Goal: Check status

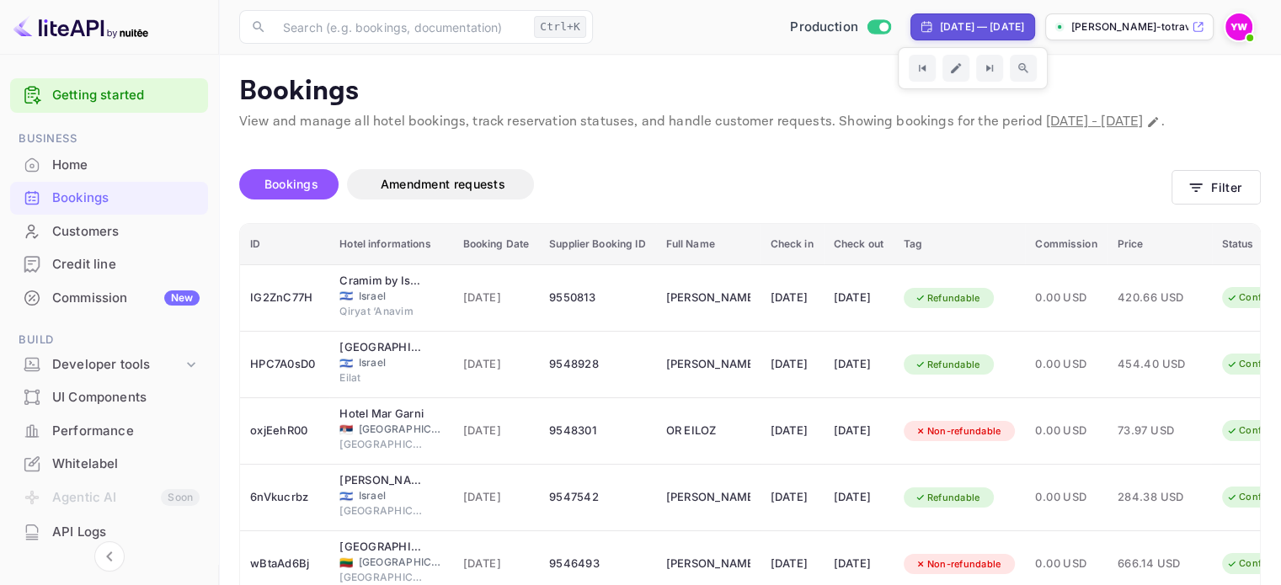
click at [1227, 21] on img at bounding box center [1239, 26] width 27 height 27
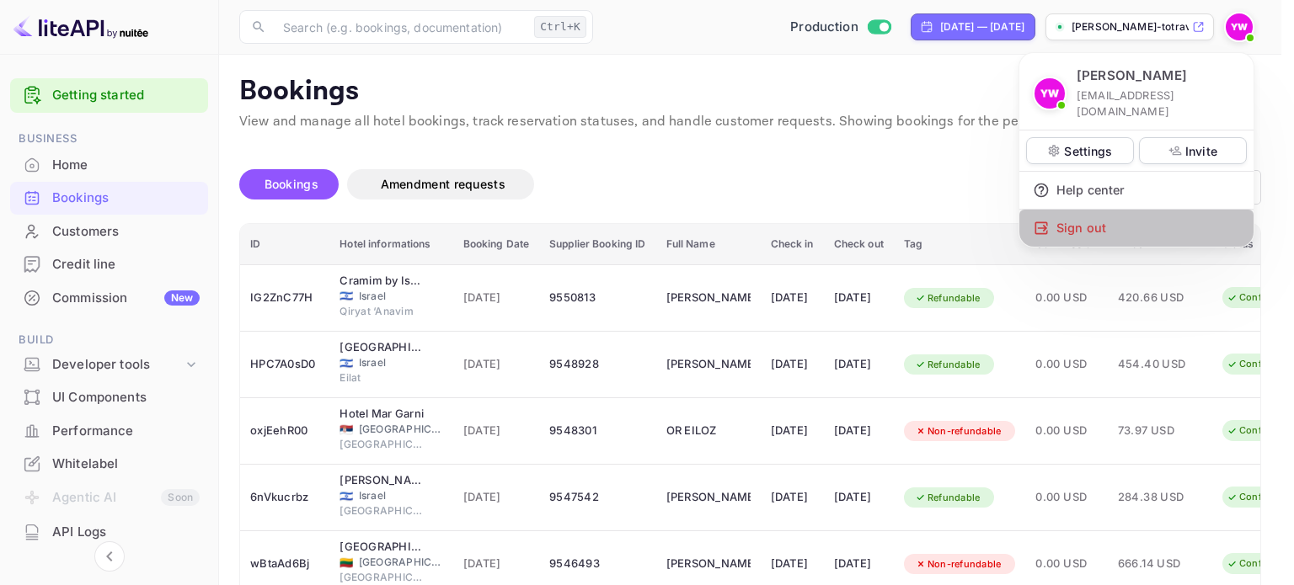
click at [1142, 211] on div "Sign out" at bounding box center [1136, 228] width 234 height 37
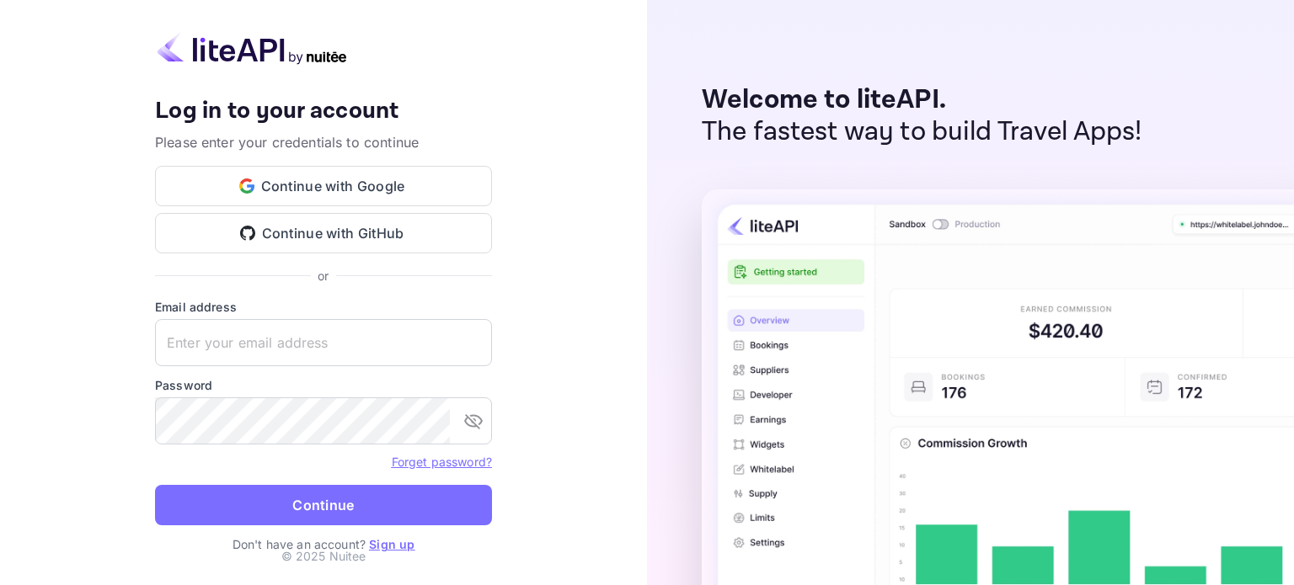
type input "[EMAIL_ADDRESS][DOMAIN_NAME]"
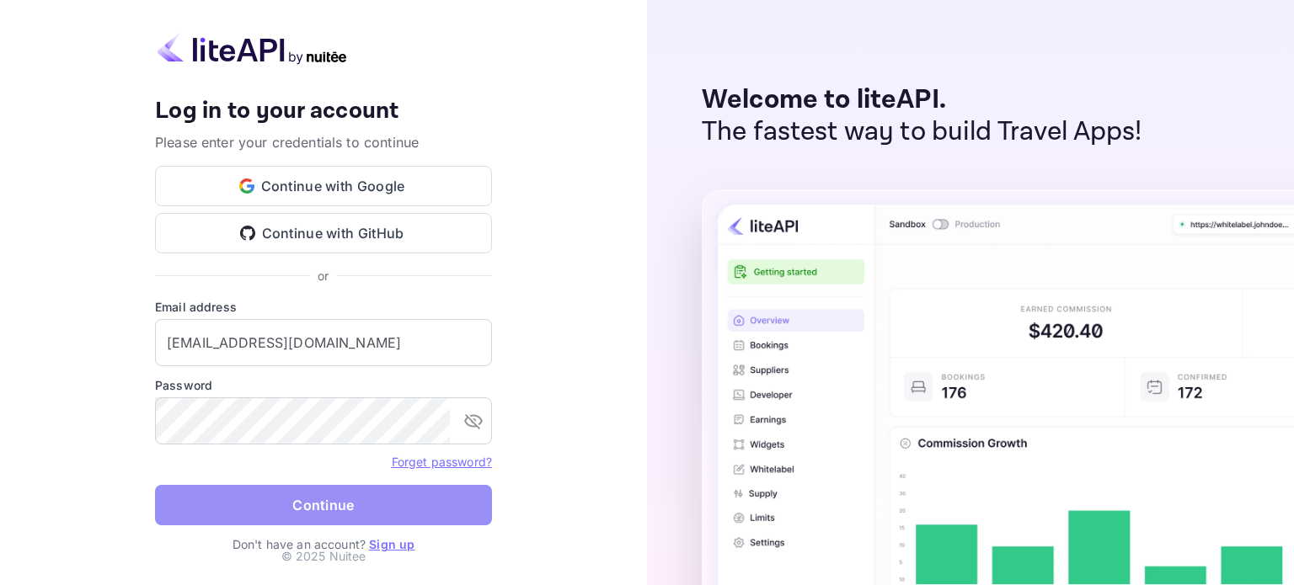
click at [307, 512] on button "Continue" at bounding box center [323, 505] width 337 height 40
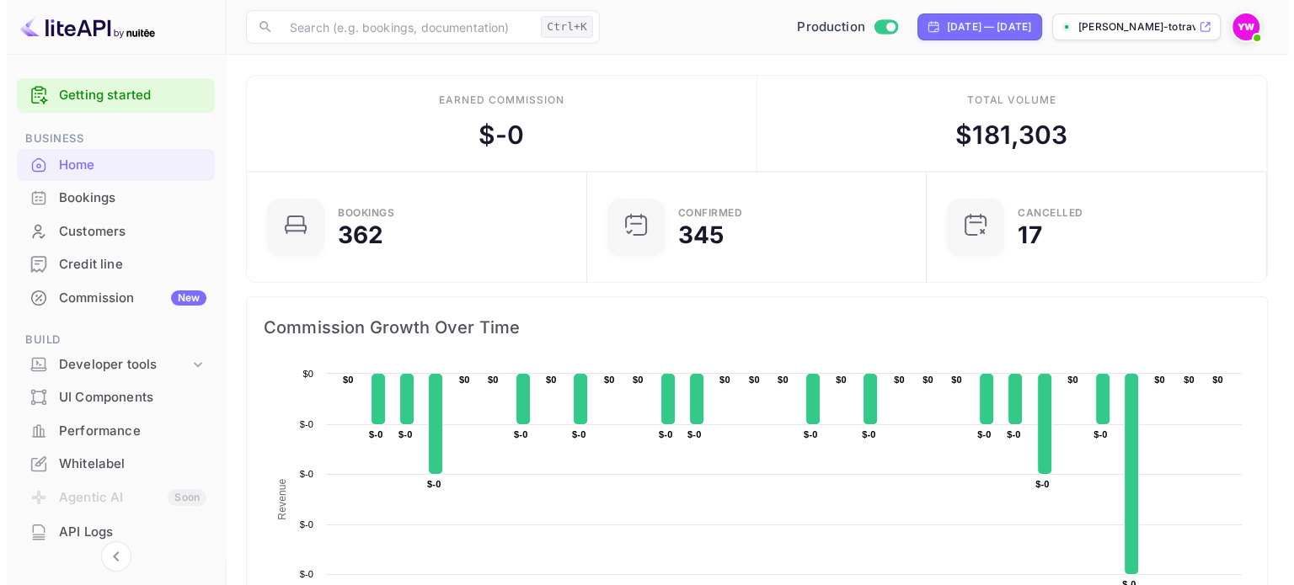
scroll to position [13, 13]
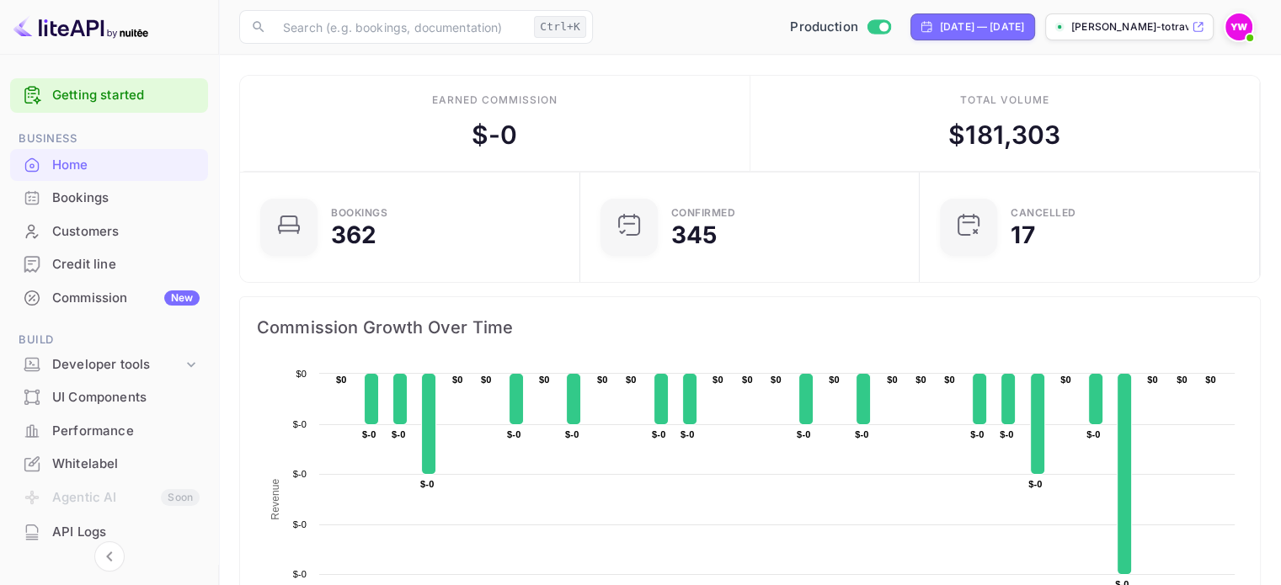
click at [78, 211] on div "Bookings" at bounding box center [109, 198] width 198 height 33
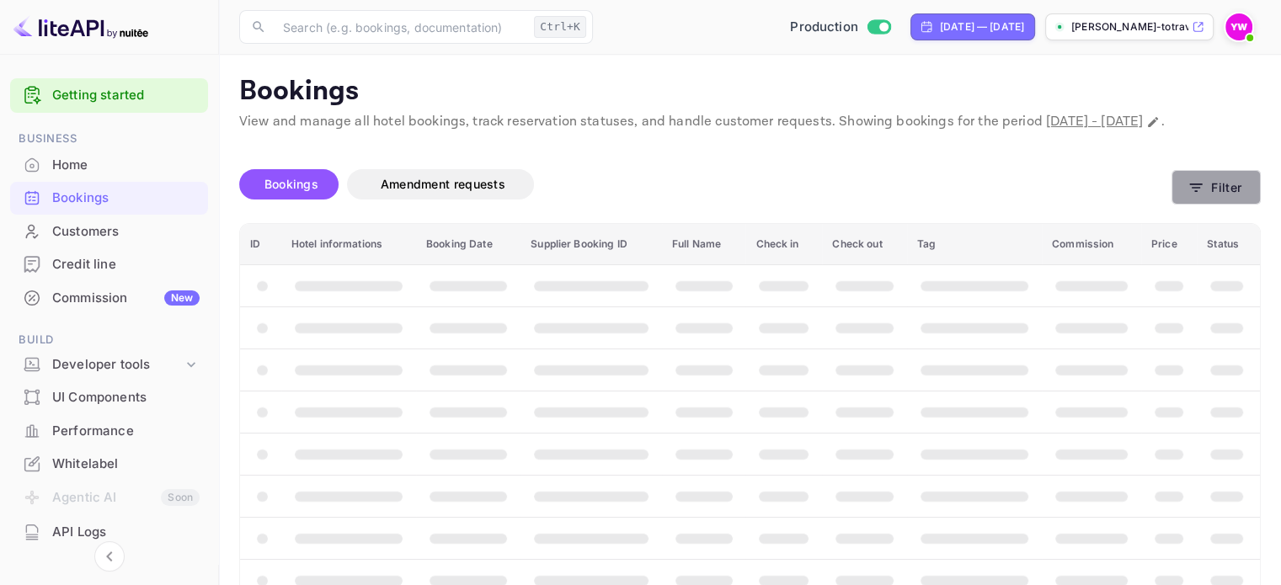
click at [1243, 203] on button "Filter" at bounding box center [1216, 187] width 89 height 35
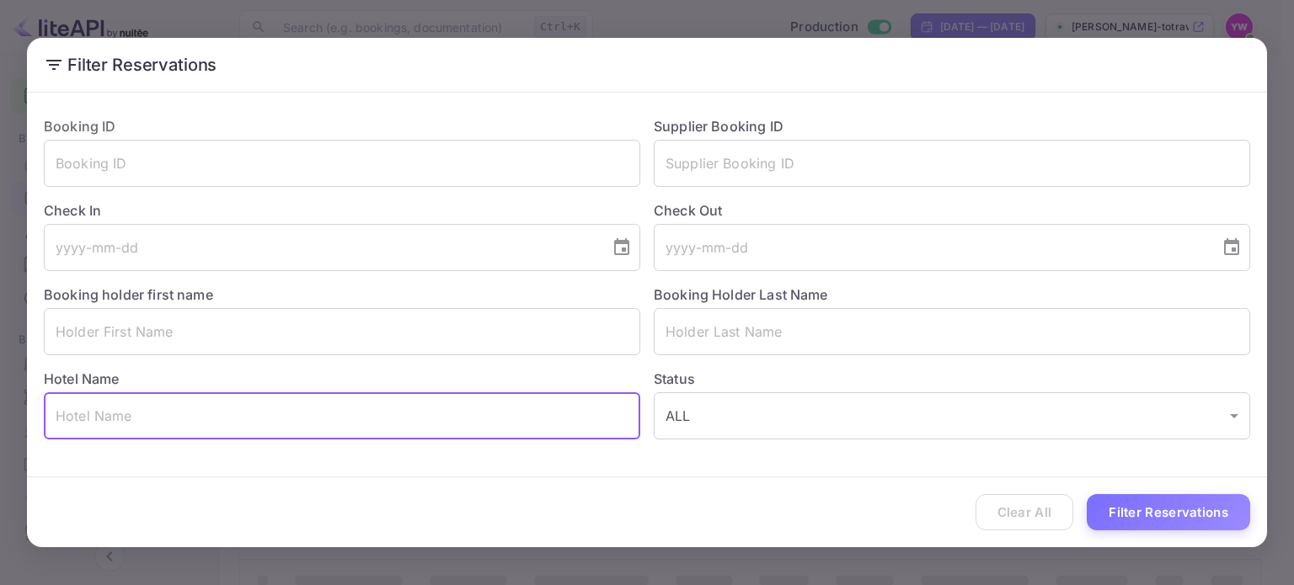
click at [333, 429] on input "text" at bounding box center [342, 416] width 596 height 47
paste input "Sand Sea Resort [GEOGRAPHIC_DATA]"
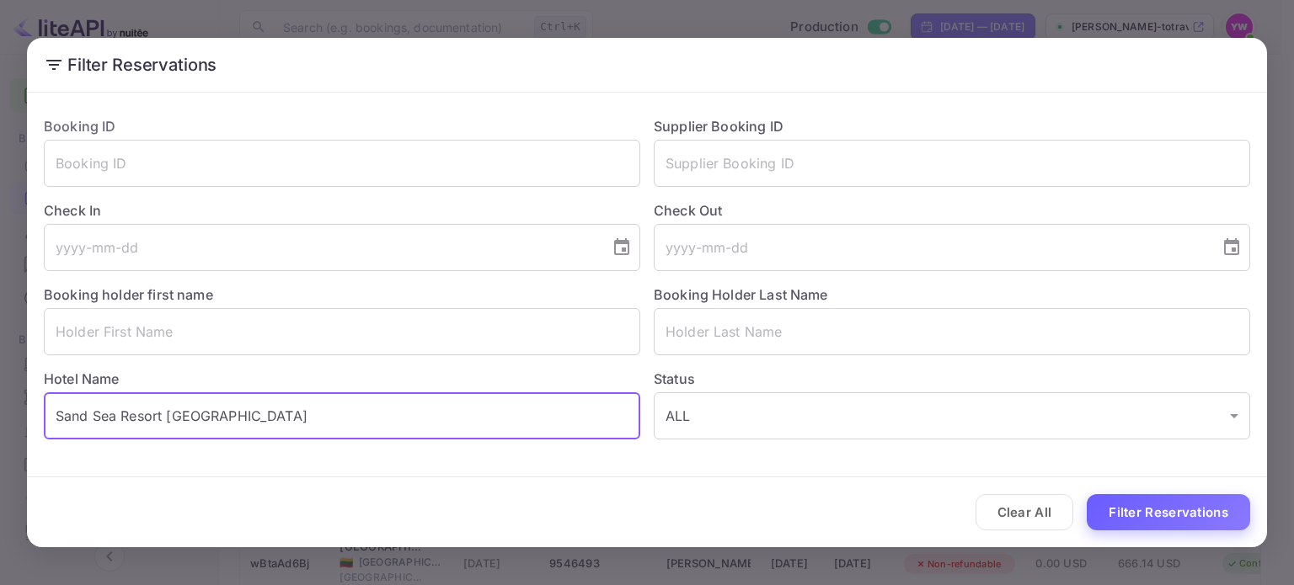
type input "Sand Sea Resort [GEOGRAPHIC_DATA]"
click at [1193, 509] on button "Filter Reservations" at bounding box center [1168, 512] width 163 height 36
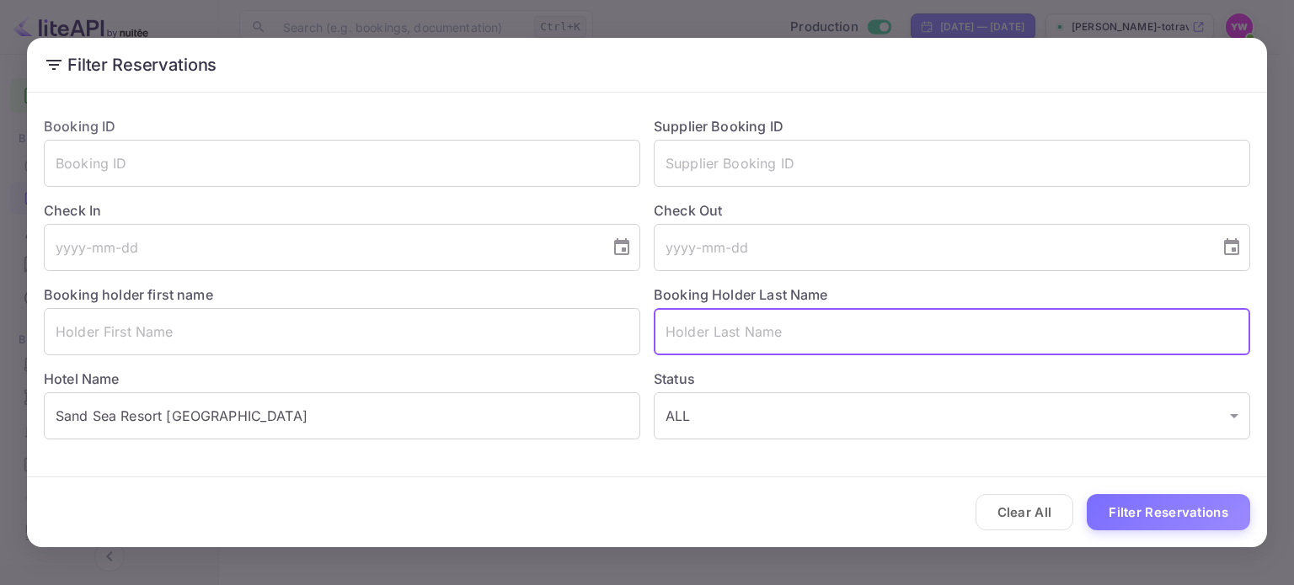
drag, startPoint x: 751, startPoint y: 344, endPoint x: 775, endPoint y: 356, distance: 26.8
click at [765, 354] on input "text" at bounding box center [952, 331] width 596 height 47
paste input "SHUSHAN"
type input "SHUSHAN"
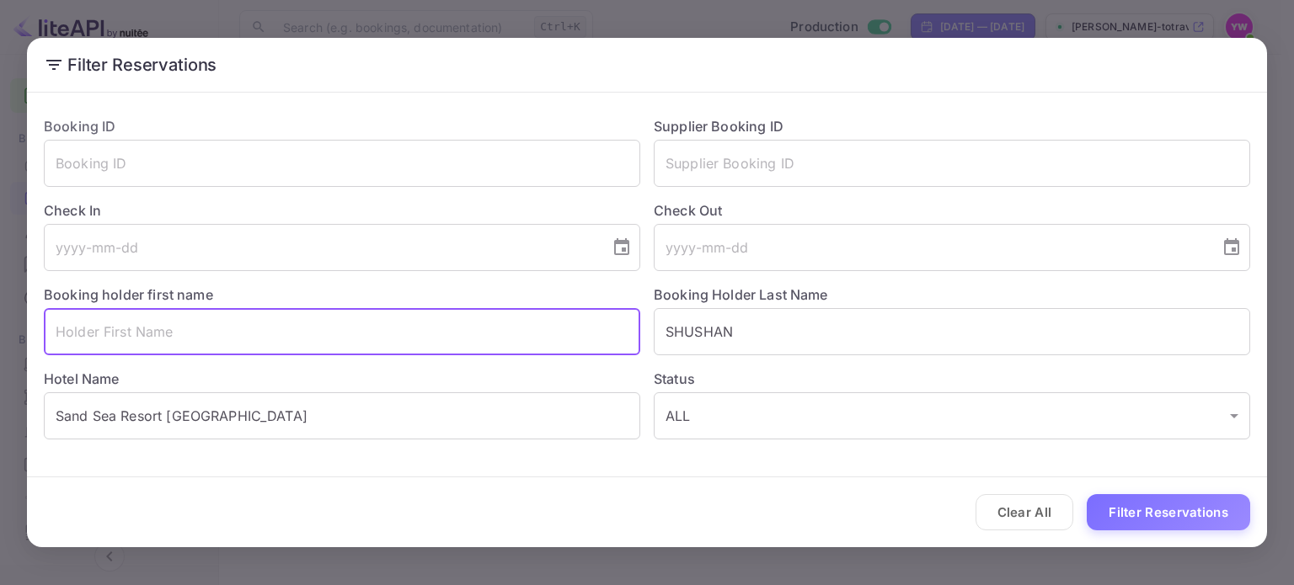
click at [393, 334] on input "text" at bounding box center [342, 331] width 596 height 47
paste input "RIMON"
type input "RIMON"
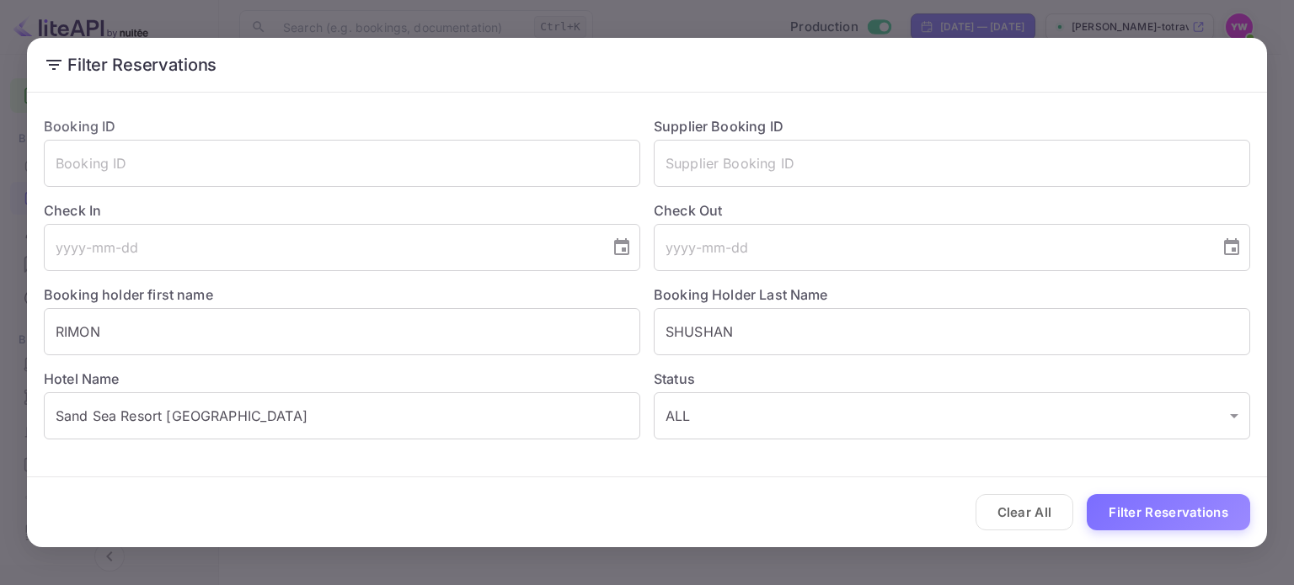
click at [1174, 531] on div "Clear All Filter Reservations" at bounding box center [647, 513] width 1240 height 70
click at [1142, 507] on button "Filter Reservations" at bounding box center [1168, 512] width 163 height 36
click at [1206, 516] on button "Filter Reservations" at bounding box center [1168, 512] width 163 height 36
drag, startPoint x: 417, startPoint y: 392, endPoint x: 17, endPoint y: 407, distance: 400.4
click at [17, 407] on div "Filter Reservations Booking ID ​ Supplier Booking ID ​ Check In ​ Check Out ​ B…" at bounding box center [647, 292] width 1294 height 585
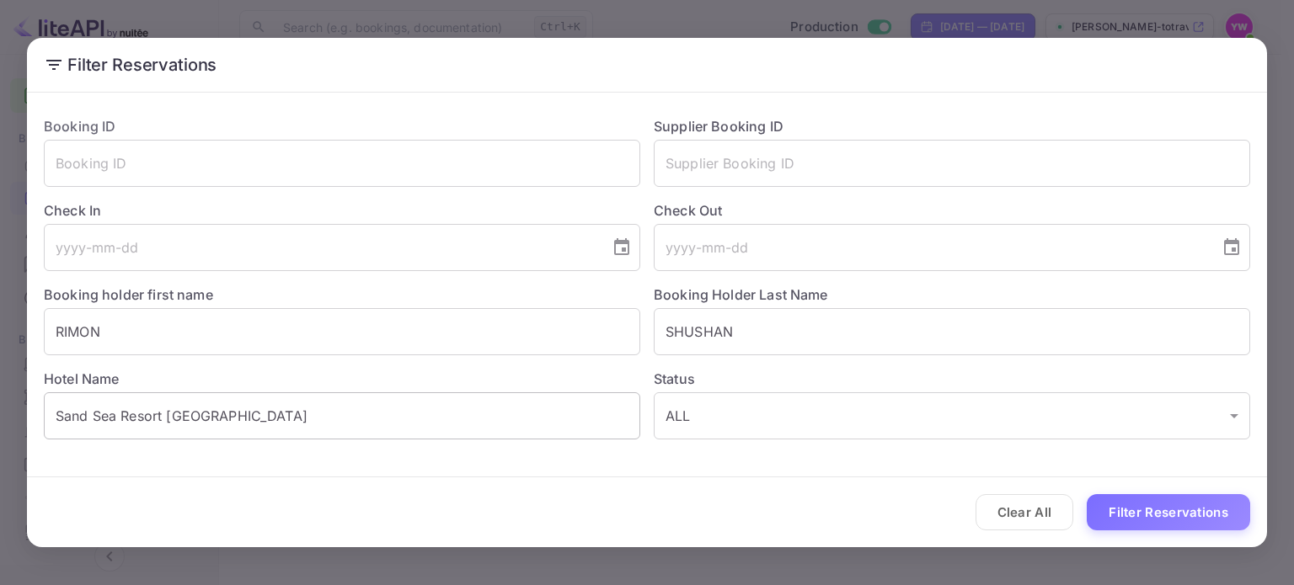
click at [150, 420] on input "Sand Sea Resort [GEOGRAPHIC_DATA]" at bounding box center [342, 416] width 596 height 47
click at [150, 418] on input "Sand Sea Resort [GEOGRAPHIC_DATA]" at bounding box center [342, 416] width 596 height 47
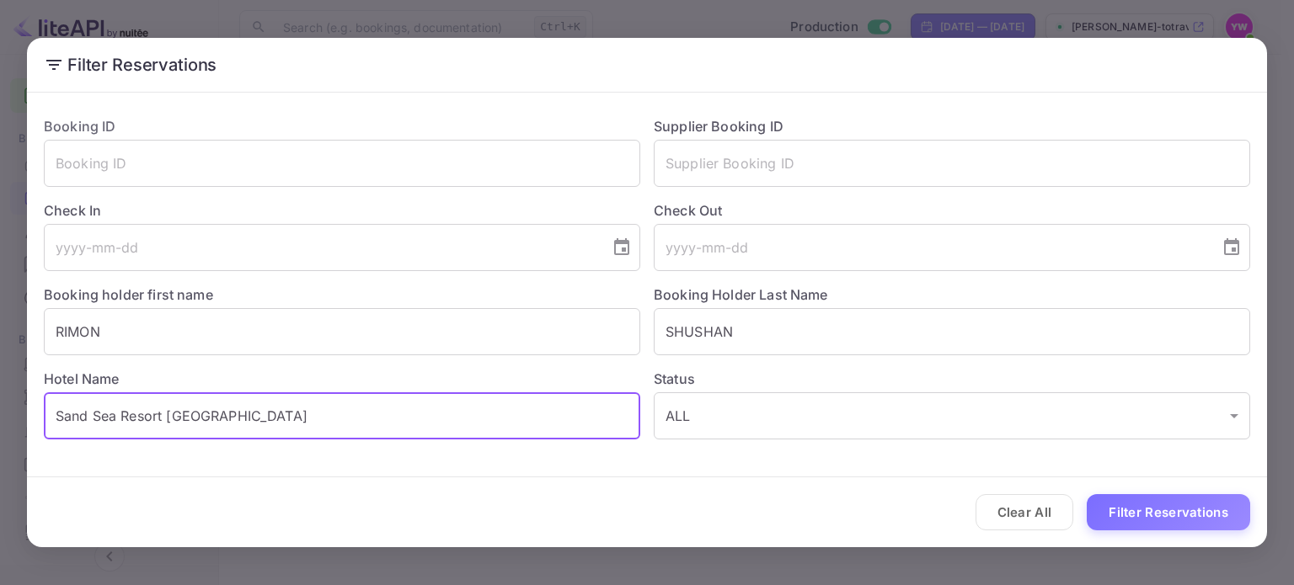
click at [150, 418] on input "Sand Sea Resort [GEOGRAPHIC_DATA]" at bounding box center [342, 416] width 596 height 47
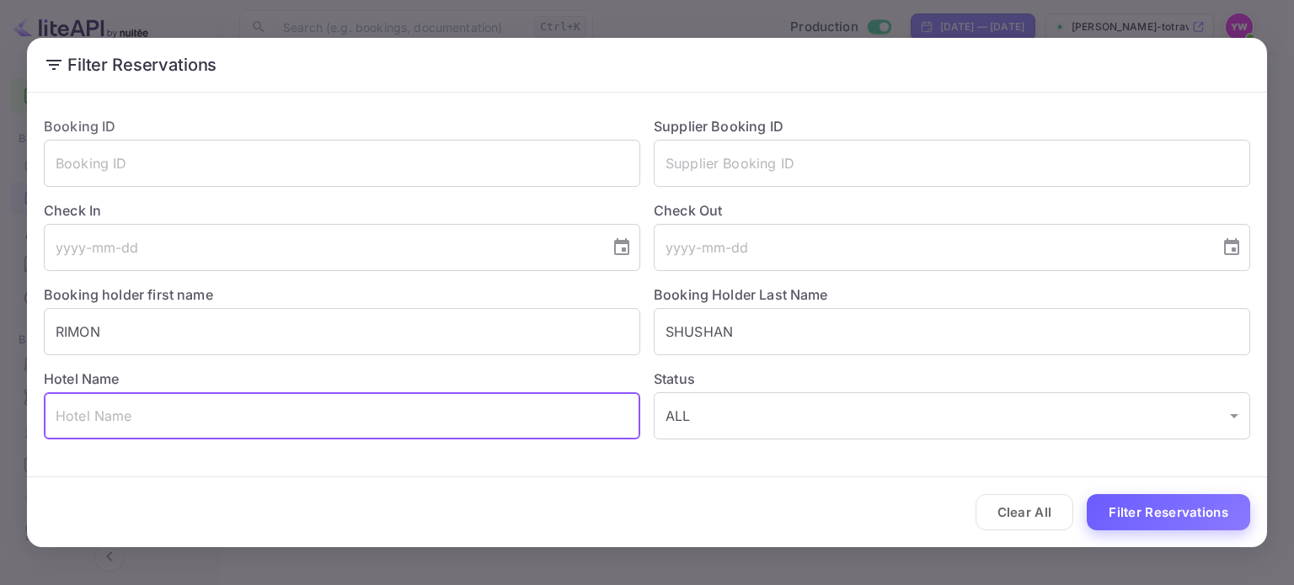
click at [1127, 510] on button "Filter Reservations" at bounding box center [1168, 512] width 163 height 36
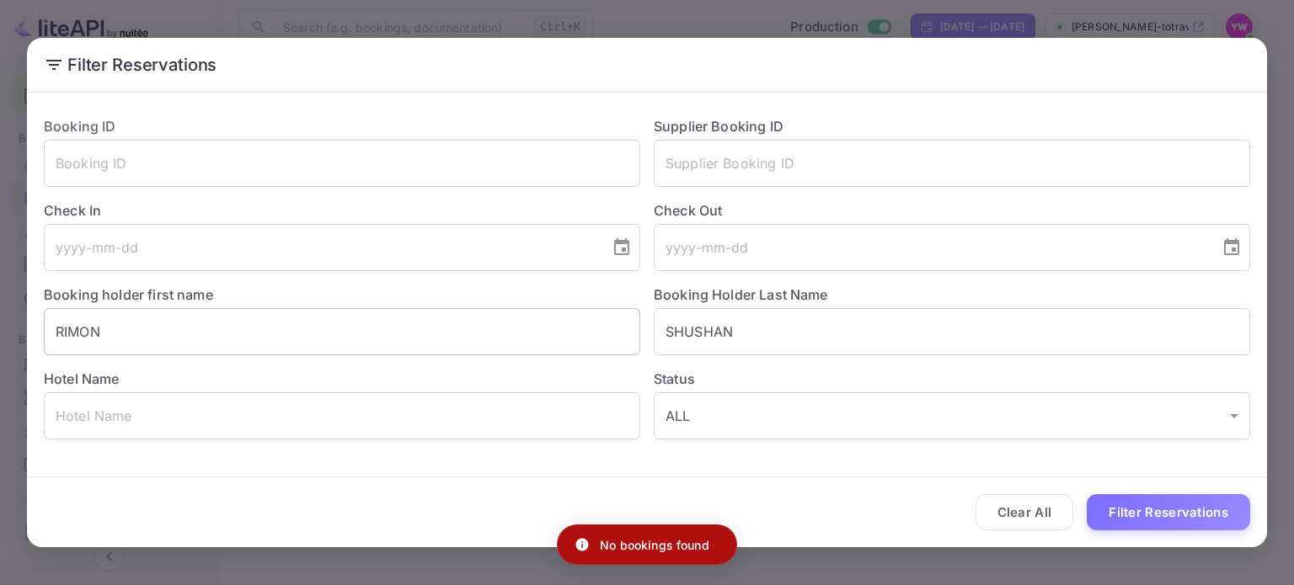
drag, startPoint x: 765, startPoint y: 327, endPoint x: 492, endPoint y: 344, distance: 273.5
click at [492, 344] on div "Booking ID ​ Supplier Booking ID ​ Check In ​ Check Out ​ Booking holder first …" at bounding box center [640, 271] width 1220 height 337
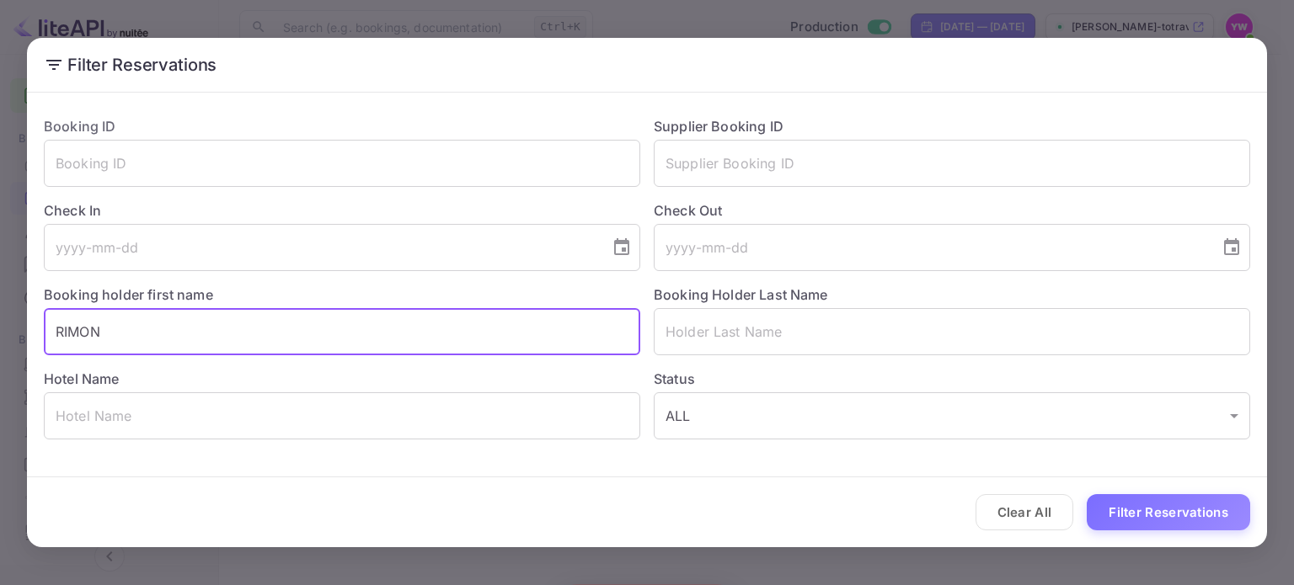
drag, startPoint x: 431, startPoint y: 323, endPoint x: 30, endPoint y: 366, distance: 403.3
click at [0, 393] on div "Filter Reservations Booking ID ​ Supplier Booking ID ​ Check In ​ Check Out ​ B…" at bounding box center [647, 292] width 1294 height 585
drag, startPoint x: 361, startPoint y: 416, endPoint x: 364, endPoint y: 428, distance: 12.3
click at [361, 417] on input "text" at bounding box center [342, 416] width 596 height 47
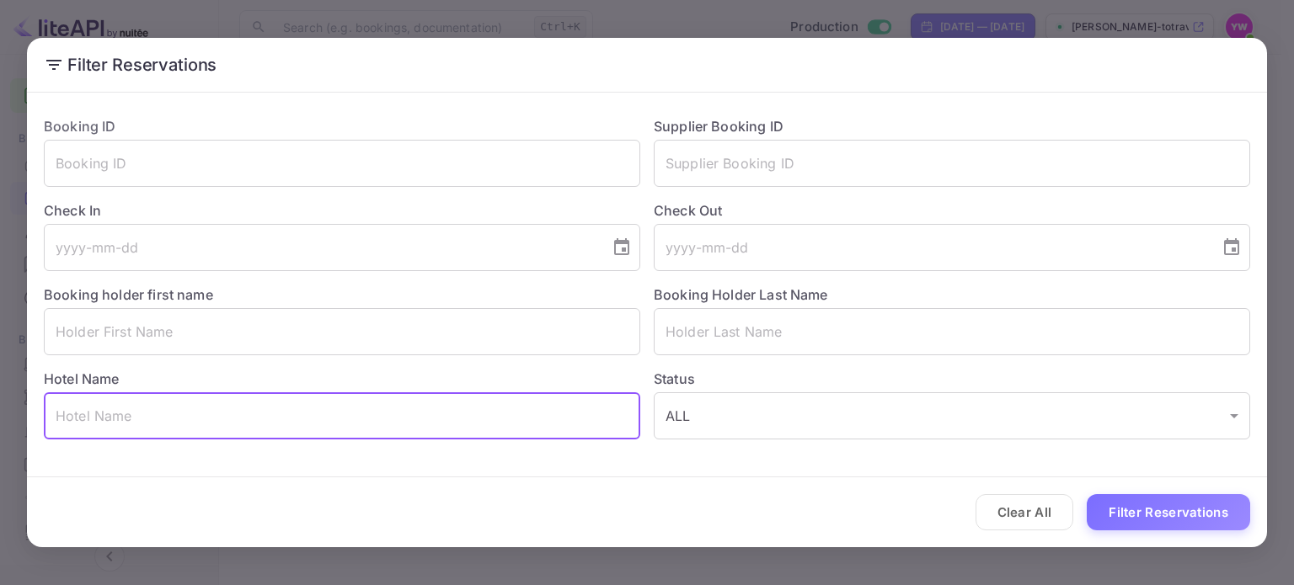
paste input "Sand Sea Resort [GEOGRAPHIC_DATA]"
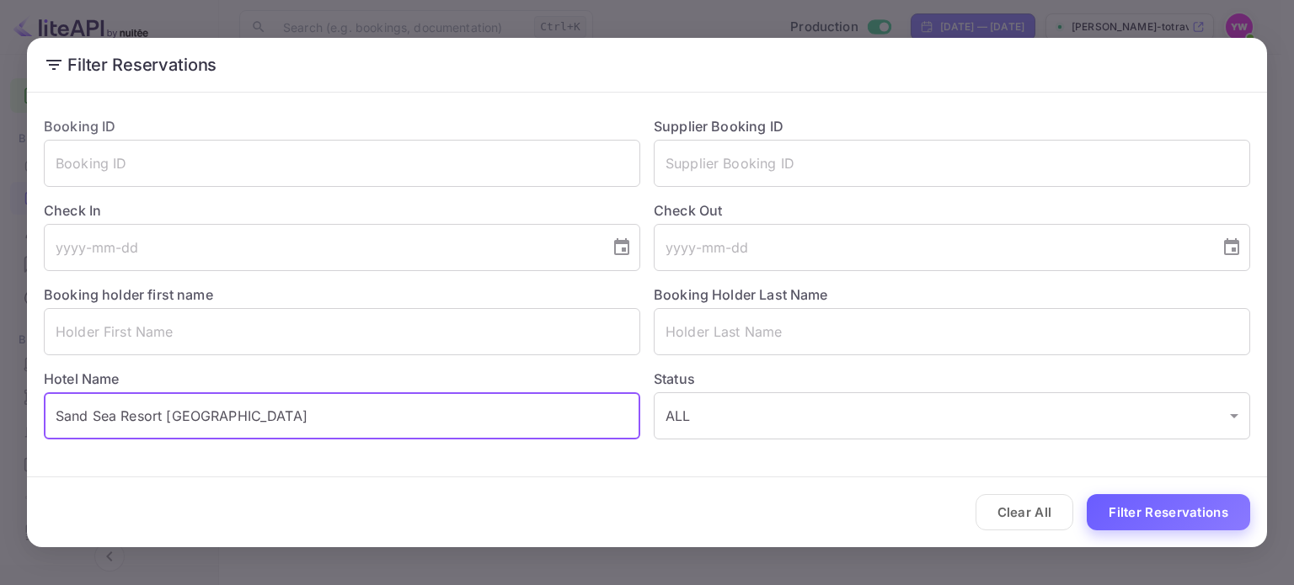
type input "Sand Sea Resort [GEOGRAPHIC_DATA]"
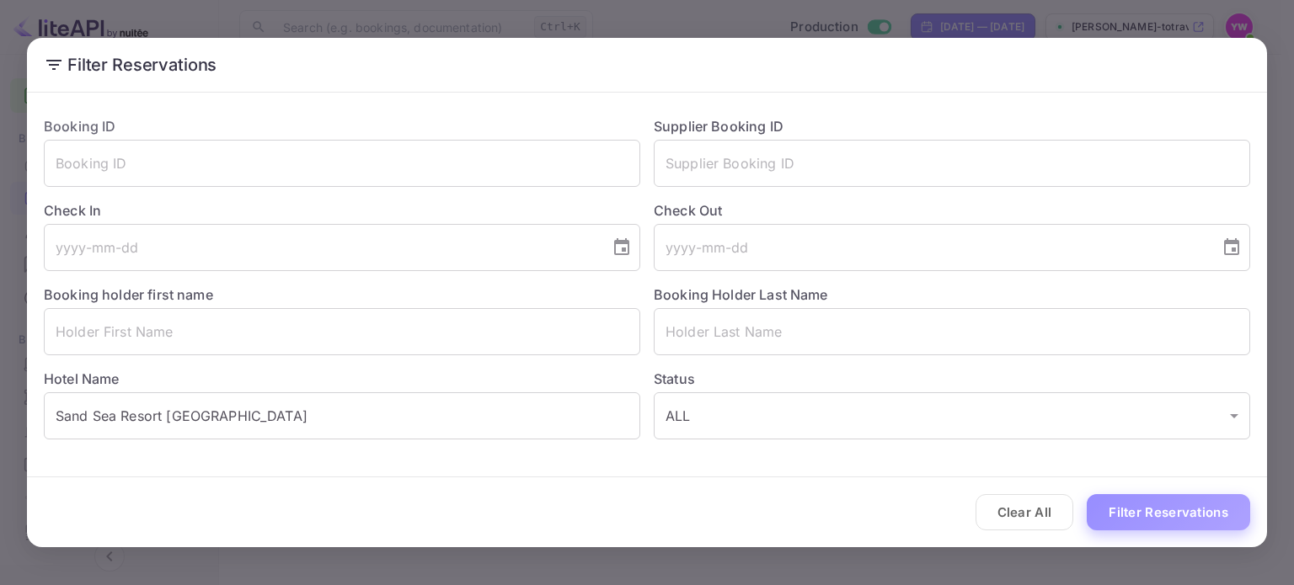
click at [1144, 510] on button "Filter Reservations" at bounding box center [1168, 512] width 163 height 36
